Goal: Find specific page/section: Find specific page/section

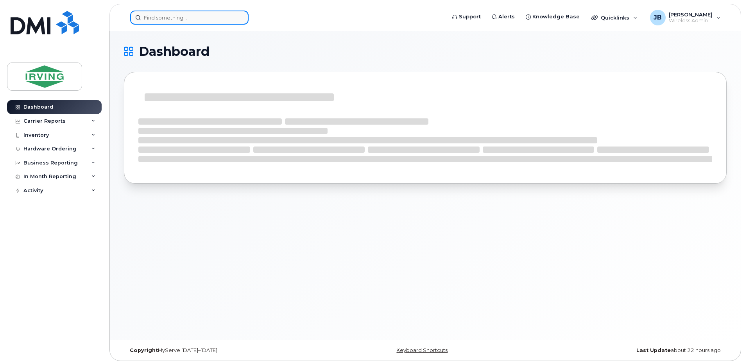
click at [150, 15] on input at bounding box center [189, 18] width 118 height 14
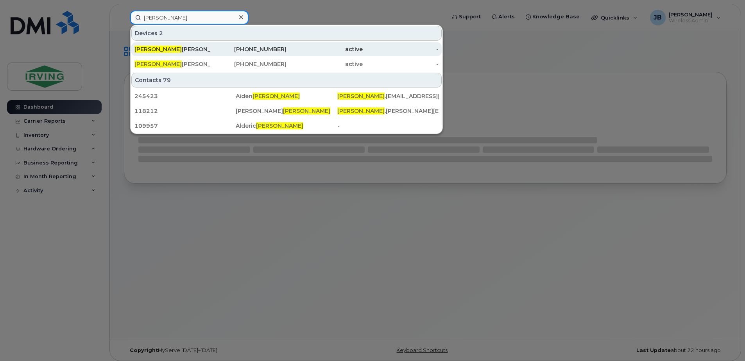
type input "benoit"
click at [172, 46] on div "Benoit Goguen" at bounding box center [172, 49] width 76 height 8
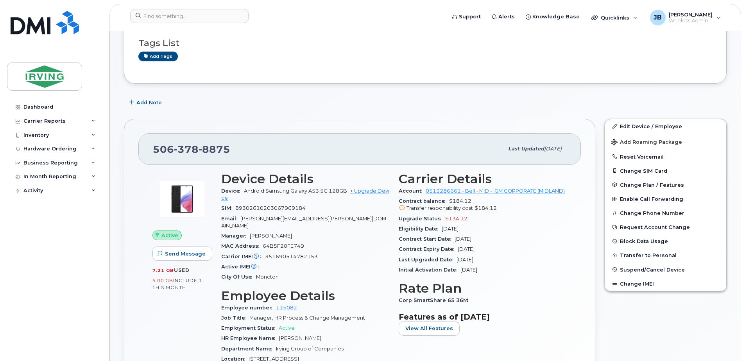
scroll to position [78, 0]
